Goal: Connect with others: Connect with others

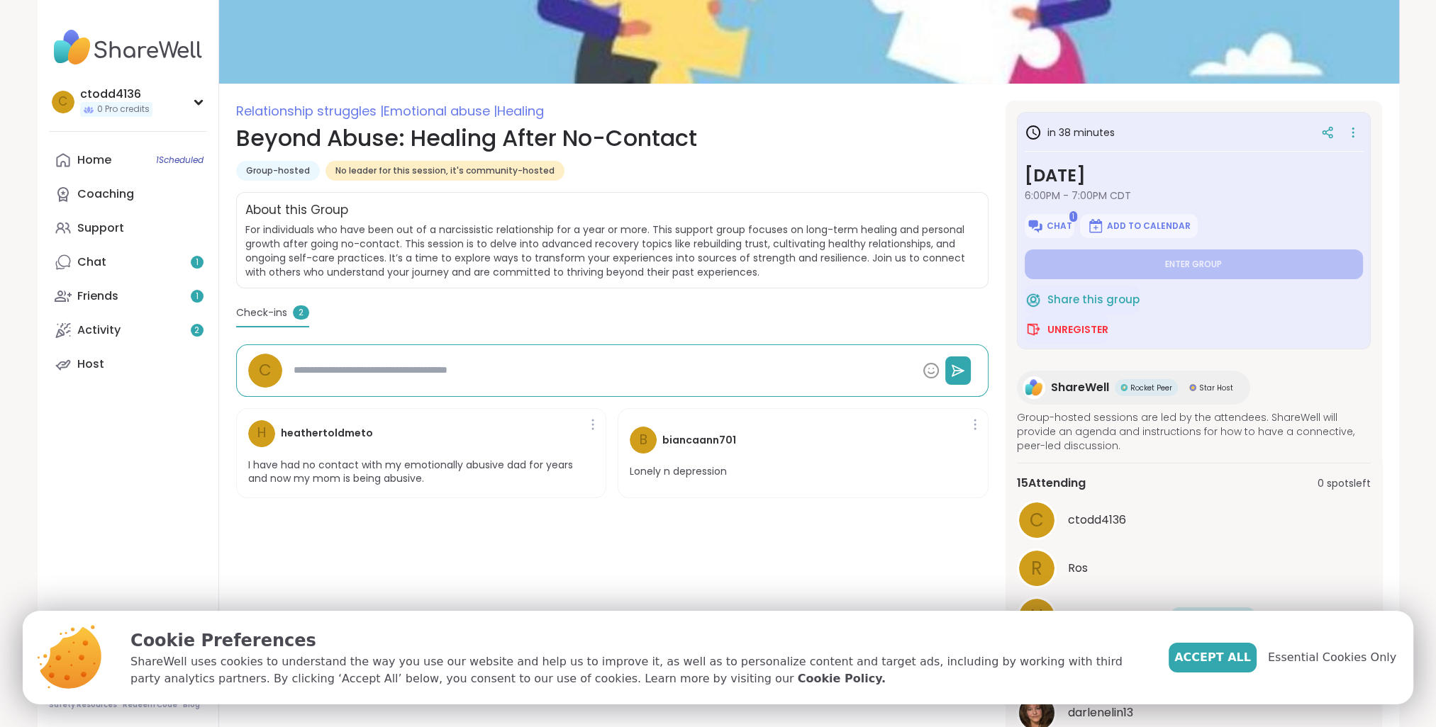
scroll to position [308, 0]
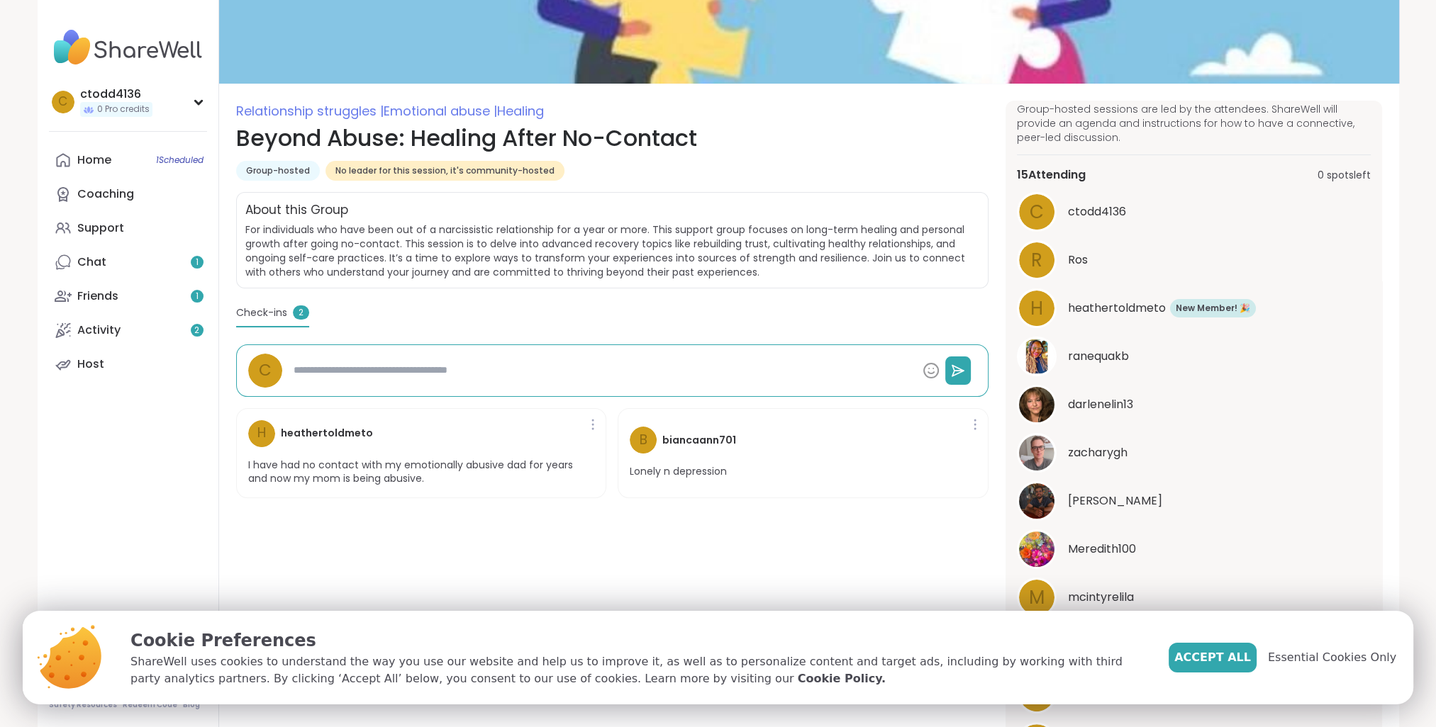
click at [903, 537] on div "Relationship struggles | Emotional abuse | Healing Beyond Abuse: Healing After …" at bounding box center [612, 454] width 752 height 706
click at [1215, 658] on span "Accept All" at bounding box center [1212, 657] width 77 height 17
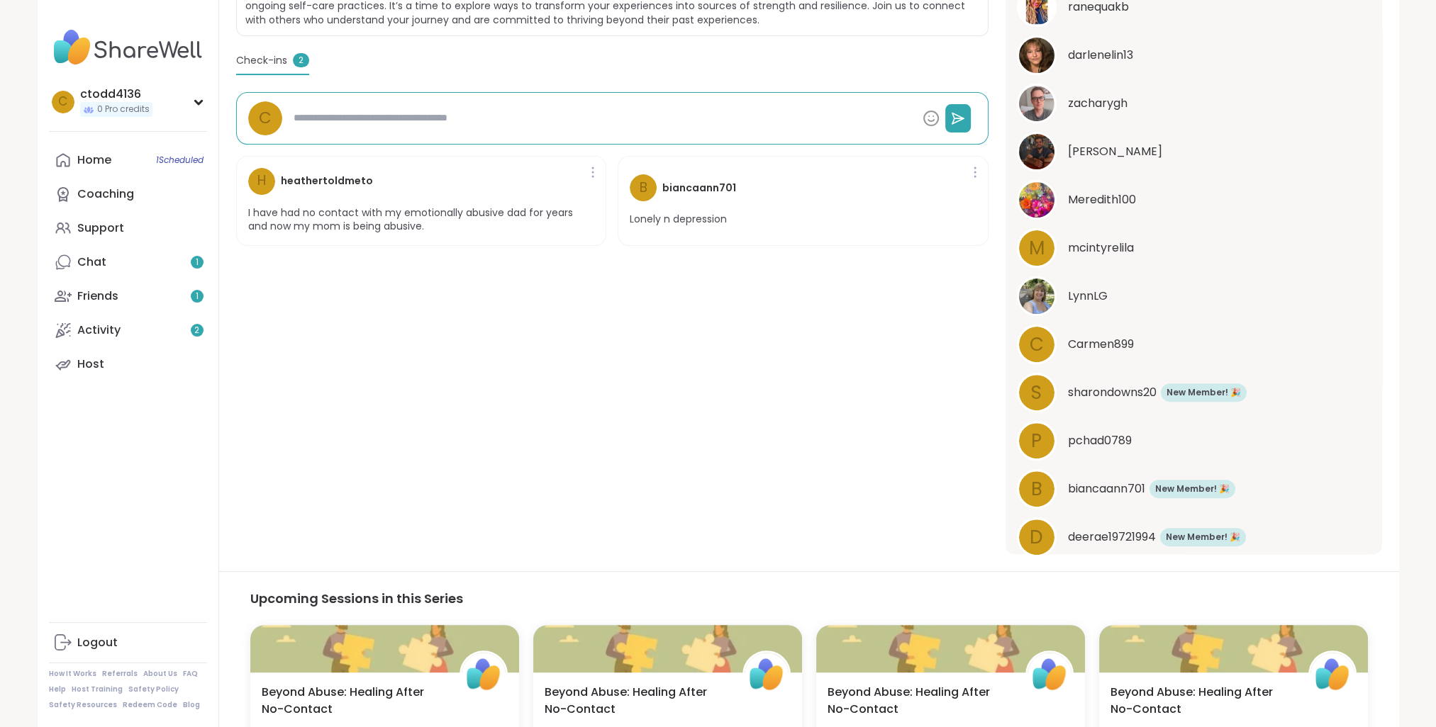
scroll to position [312, 0]
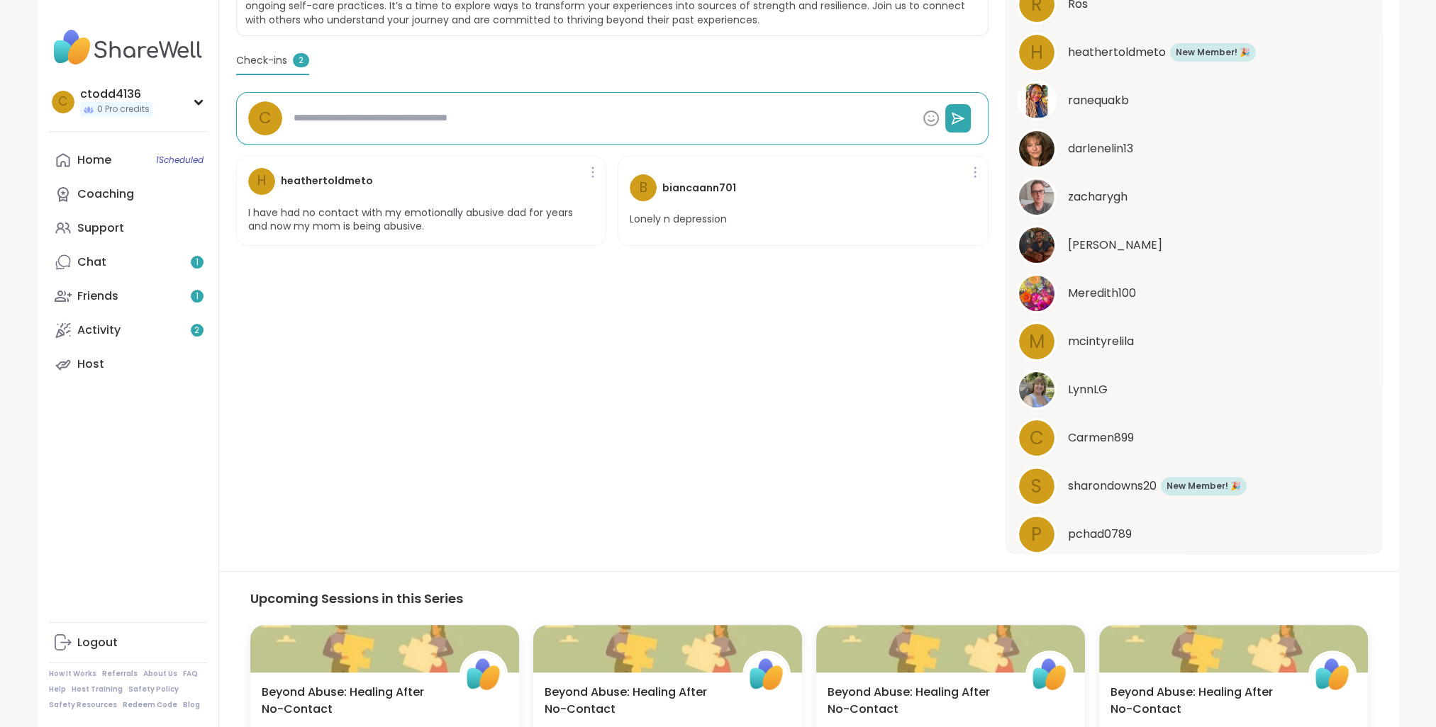
click at [1043, 245] on img at bounding box center [1036, 245] width 35 height 35
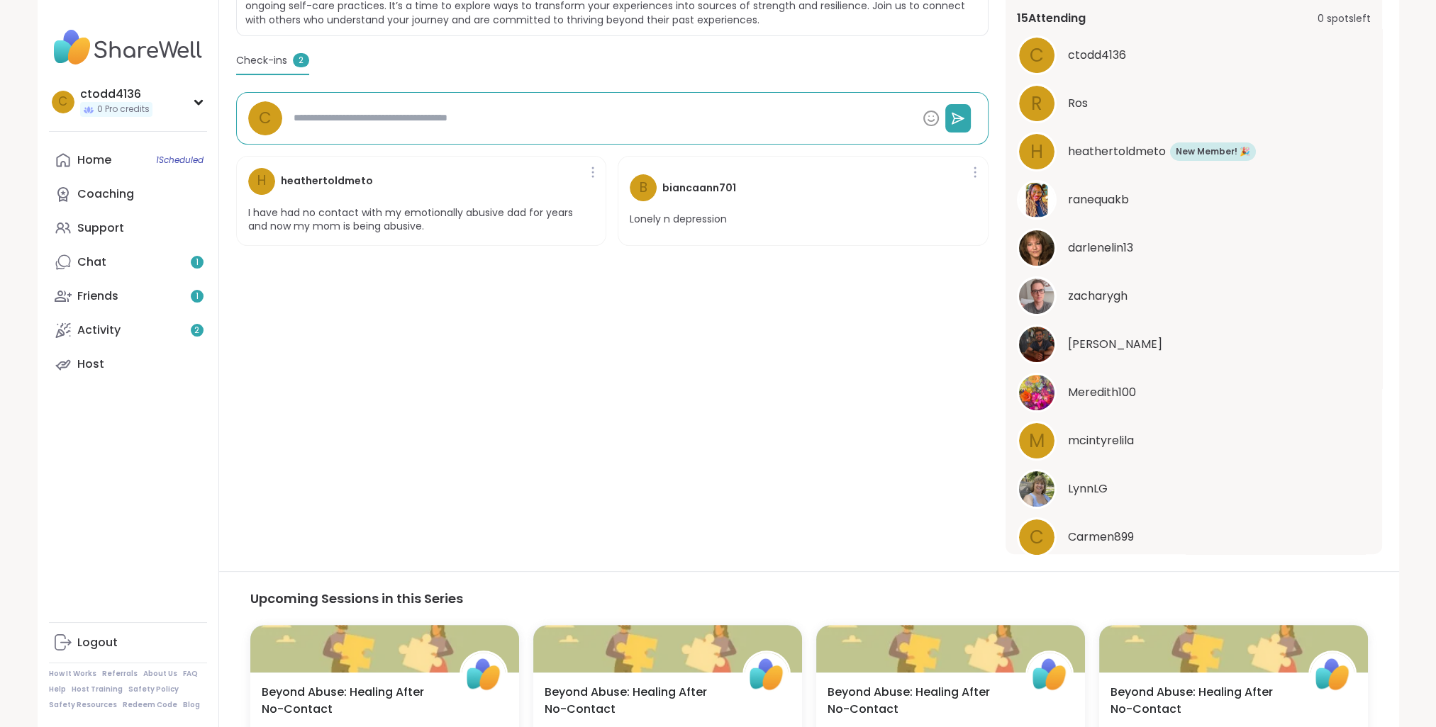
scroll to position [0, 0]
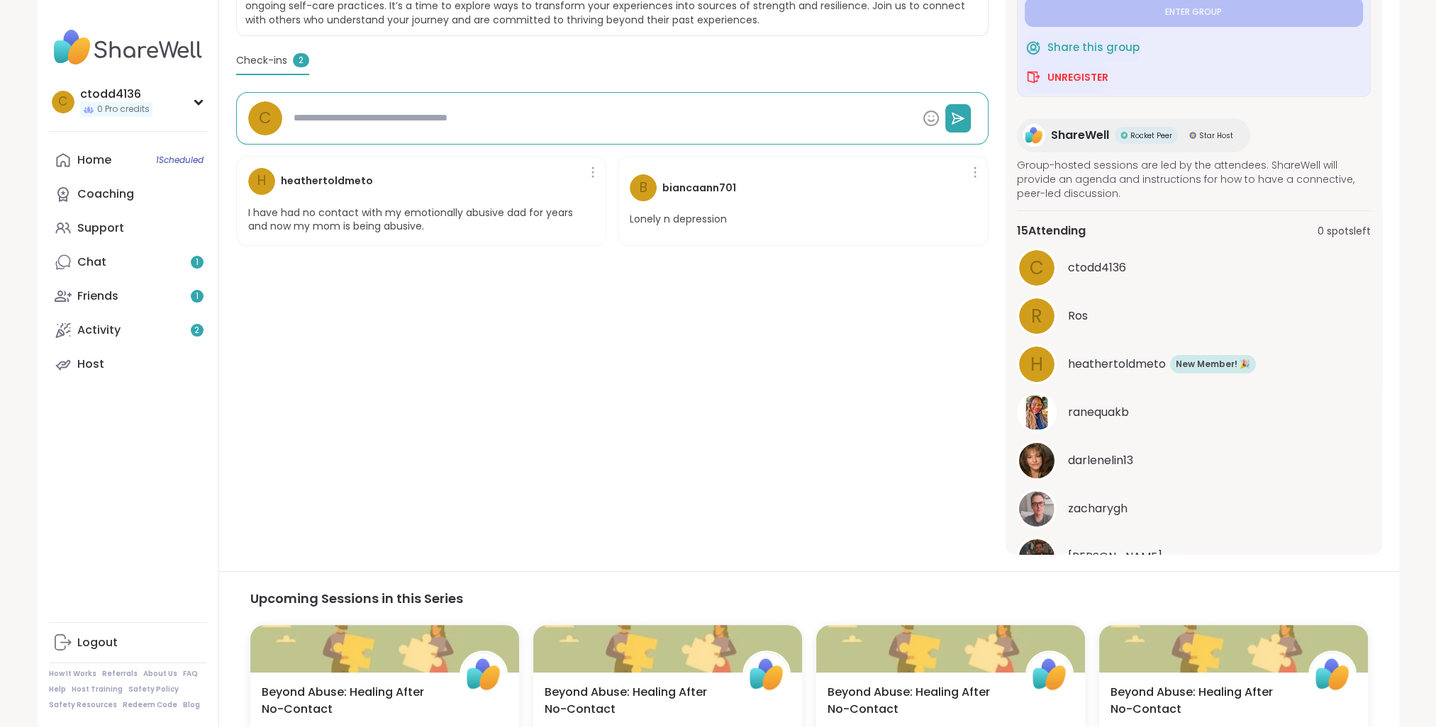
click at [1037, 277] on span "c" at bounding box center [1036, 269] width 14 height 28
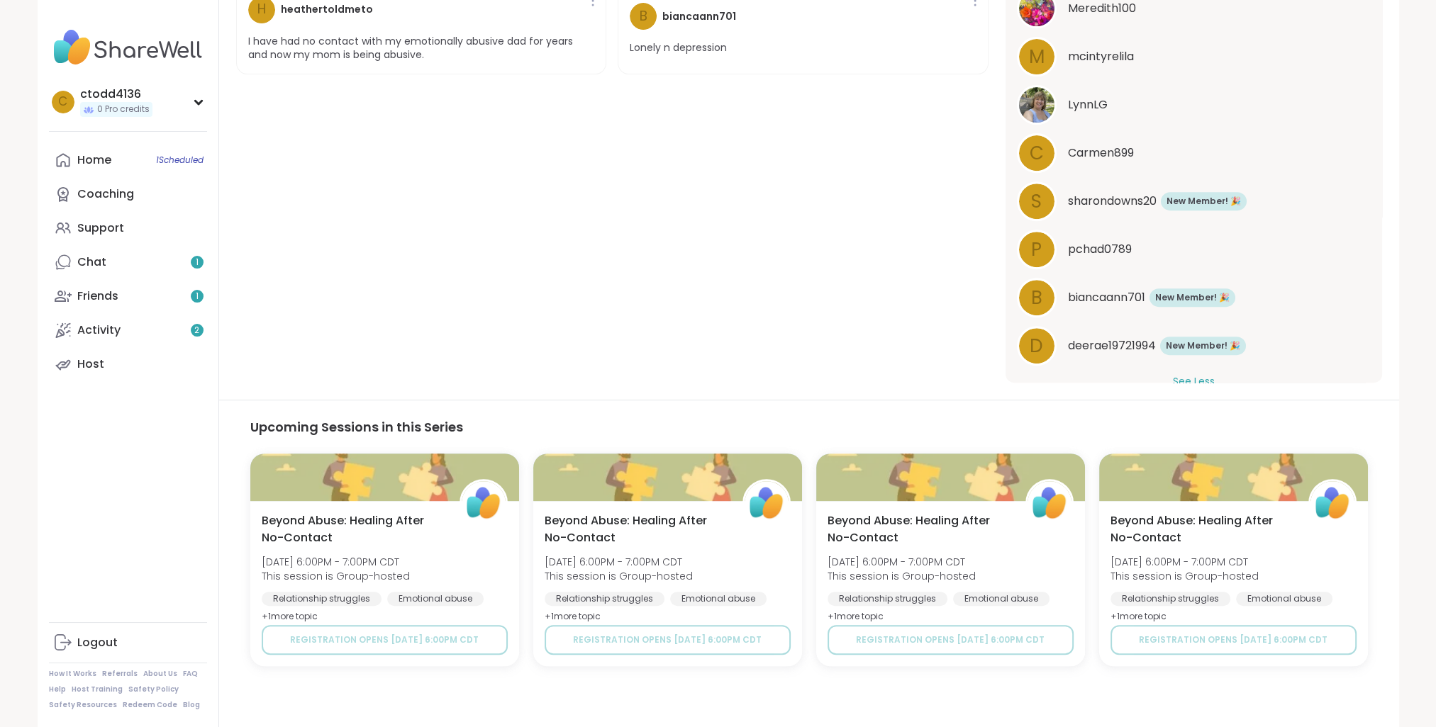
scroll to position [527, 0]
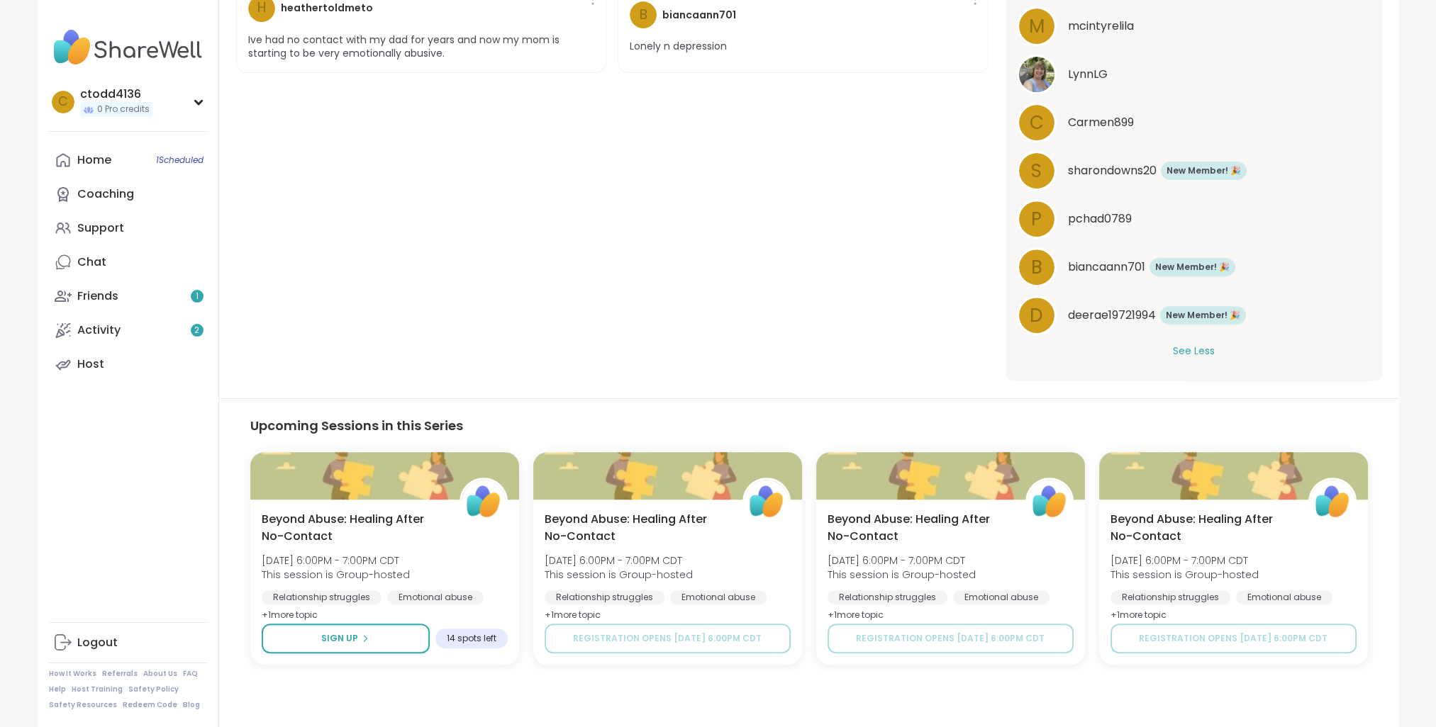
type textarea "*"
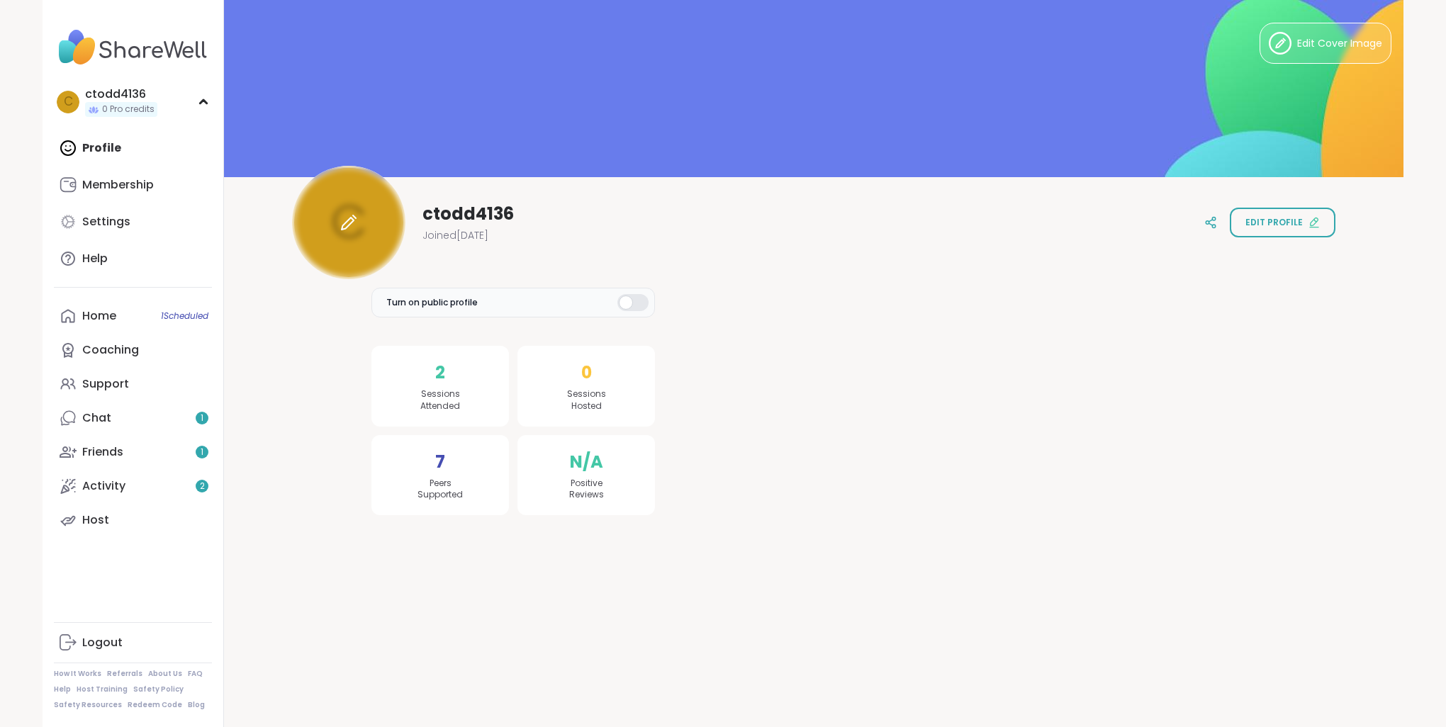
click at [369, 233] on div at bounding box center [348, 222] width 113 height 113
